Goal: Navigation & Orientation: Go to known website

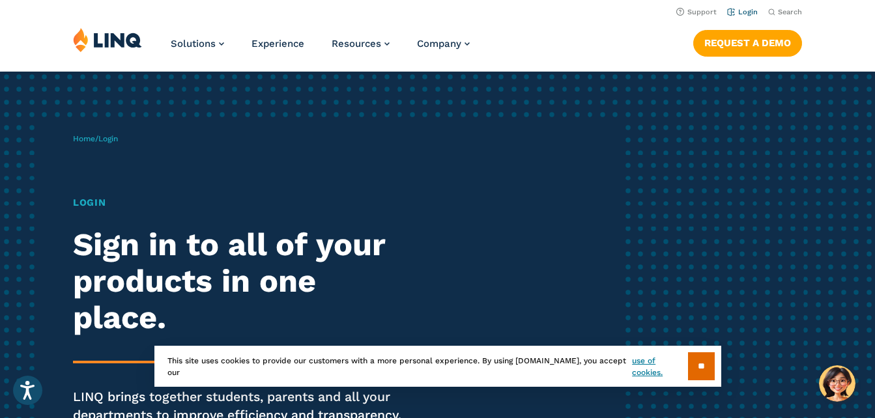
click at [740, 14] on link "Login" at bounding box center [742, 12] width 31 height 8
click at [701, 358] on input "**" at bounding box center [701, 367] width 27 height 28
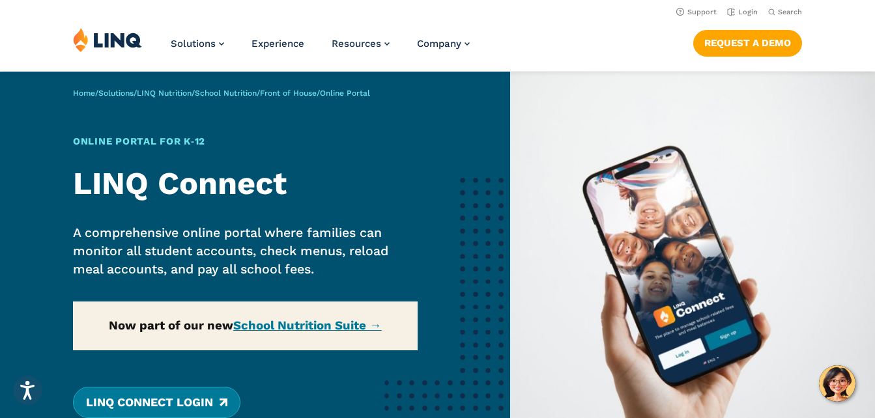
click at [184, 395] on link "LINQ Connect Login" at bounding box center [156, 402] width 167 height 31
